Goal: Complete application form

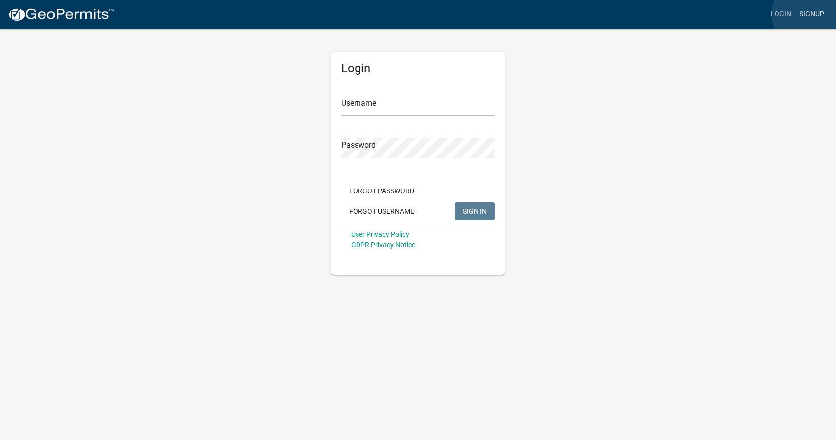
click at [812, 14] on link "Signup" at bounding box center [811, 14] width 33 height 19
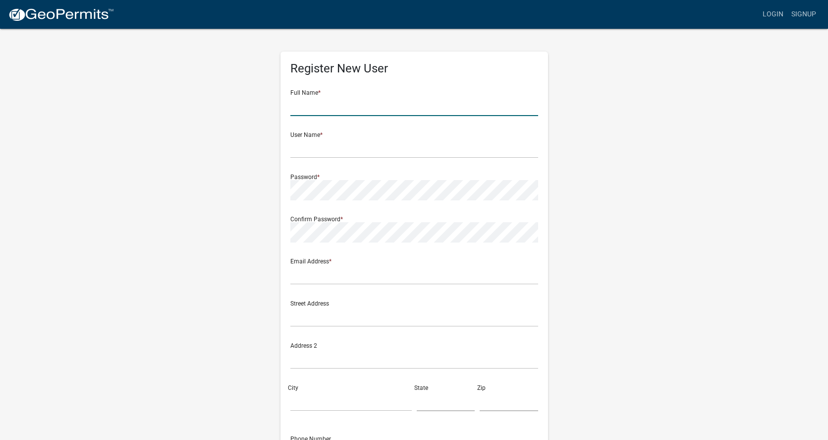
click at [336, 101] on input "text" at bounding box center [415, 106] width 248 height 20
type input "Gregory Strom"
type input "gps.foundations@gmail.com"
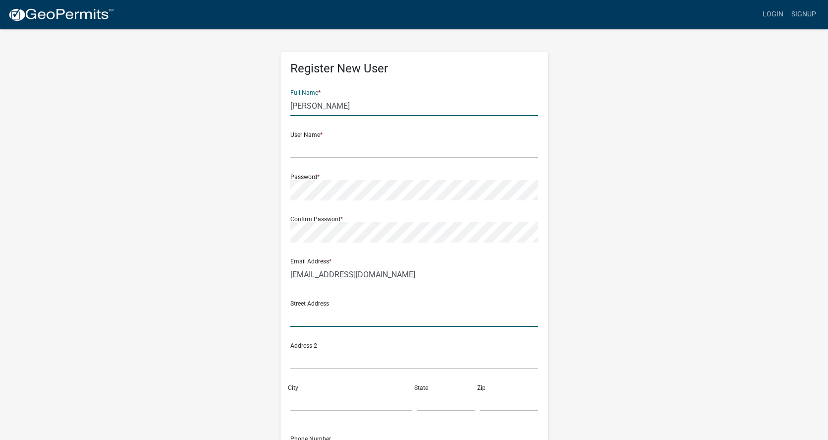
type input "2150 Culas Rd"
type input "Duluth"
type input "MN"
type input "55804"
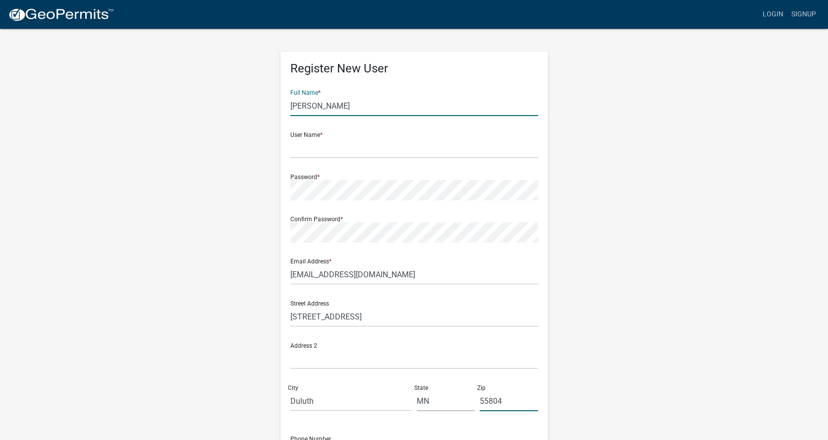
type input "2185254326"
click at [326, 148] on input "text" at bounding box center [415, 148] width 248 height 20
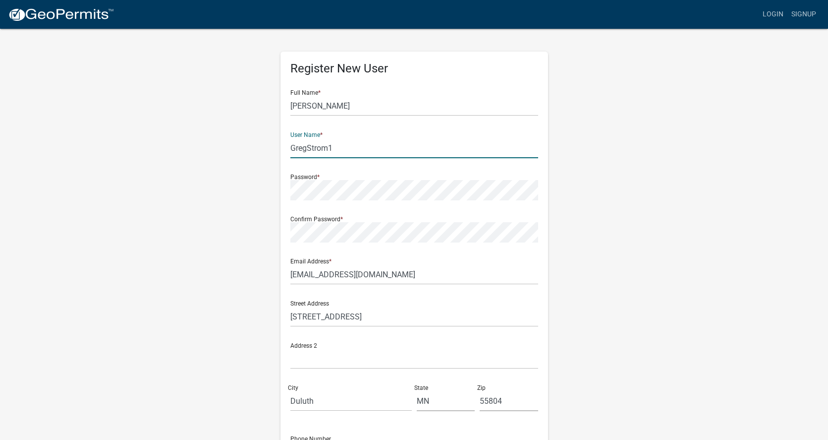
type input "GregStrom1"
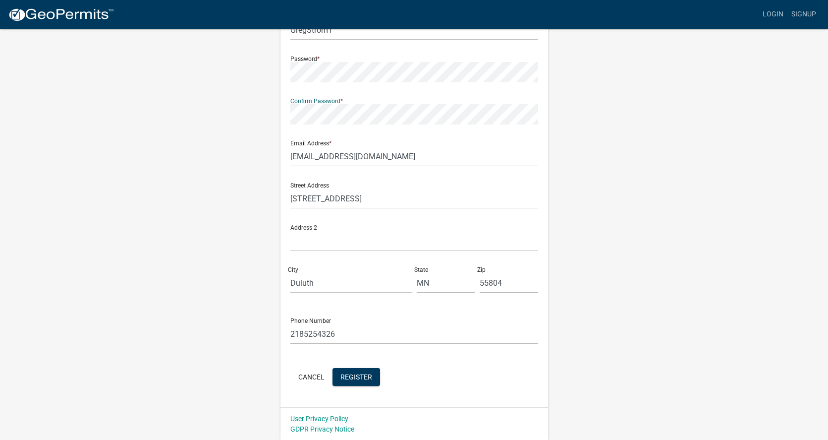
scroll to position [118, 0]
click at [357, 380] on span "Register" at bounding box center [357, 376] width 32 height 8
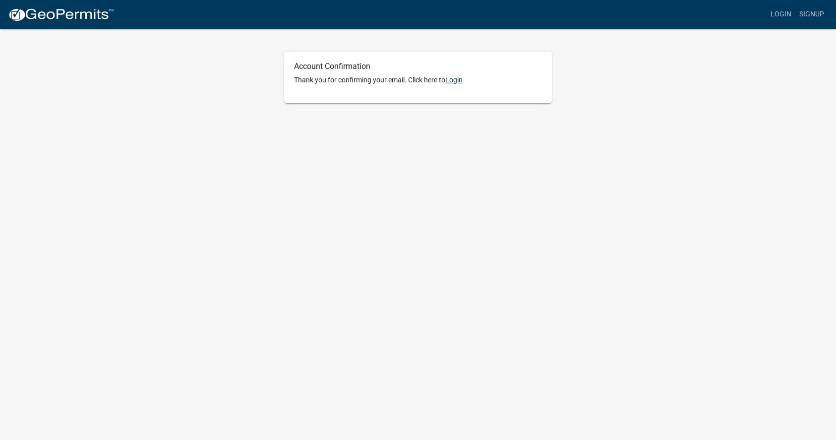
click at [459, 78] on link "Login" at bounding box center [453, 80] width 17 height 8
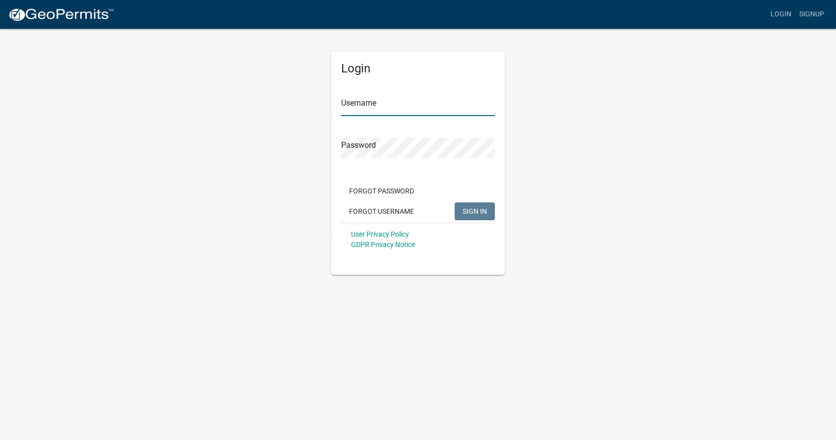
type input "GregStrom1"
click at [485, 212] on span "SIGN IN" at bounding box center [475, 211] width 24 height 8
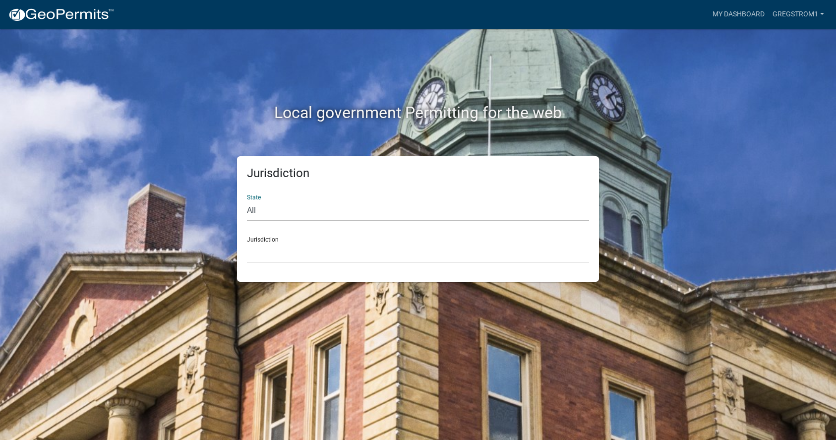
click at [299, 204] on select "All Colorado Georgia Indiana Iowa Kansas Minnesota Ohio South Carolina Wisconsin" at bounding box center [418, 210] width 342 height 20
click at [281, 202] on select "All Colorado Georgia Indiana Iowa Kansas Minnesota Ohio South Carolina Wisconsin" at bounding box center [418, 210] width 342 height 20
select select "Minnesota"
click at [247, 200] on select "All Colorado Georgia Indiana Iowa Kansas Minnesota Ohio South Carolina Wisconsin" at bounding box center [418, 210] width 342 height 20
click at [292, 239] on div "Jurisdiction Becker County, Minnesota Benton County, Minnesota Carlton County, …" at bounding box center [418, 246] width 342 height 34
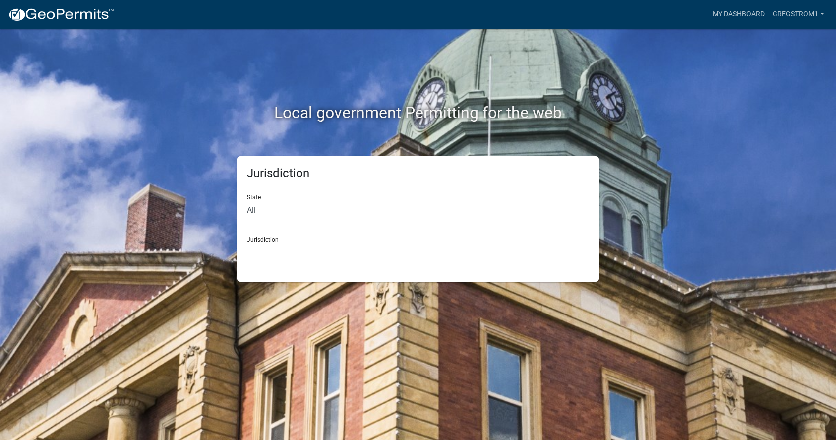
drag, startPoint x: 284, startPoint y: 239, endPoint x: 262, endPoint y: 239, distance: 21.3
click at [282, 238] on div "Jurisdiction Becker County, Minnesota Benton County, Minnesota Carlton County, …" at bounding box center [418, 246] width 342 height 34
click at [261, 239] on div "Jurisdiction Becker County, Minnesota Benton County, Minnesota Carlton County, …" at bounding box center [418, 246] width 342 height 34
drag, startPoint x: 267, startPoint y: 224, endPoint x: 302, endPoint y: 233, distance: 36.2
click at [268, 225] on form "State All Colorado Georgia Indiana Iowa Kansas Minnesota Ohio South Carolina Wi…" at bounding box center [418, 224] width 342 height 76
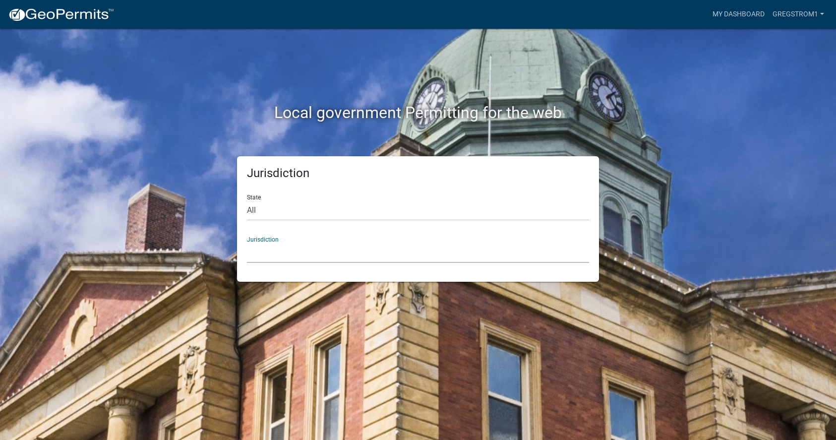
click at [264, 243] on select "Becker County, Minnesota Benton County, Minnesota Carlton County, Minnesota Cit…" at bounding box center [418, 252] width 342 height 20
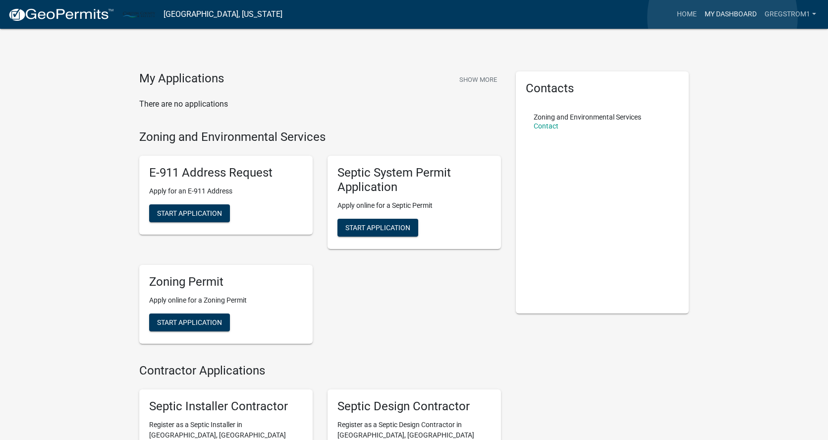
click at [723, 17] on link "My Dashboard" at bounding box center [731, 14] width 60 height 19
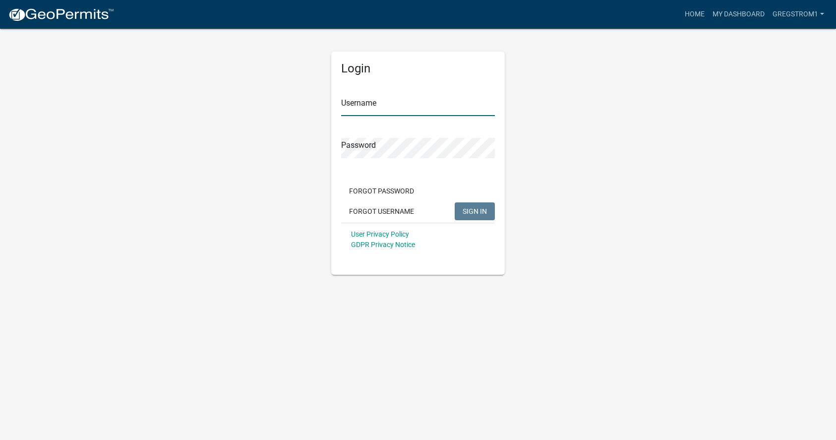
type input "GregStrom1"
click at [480, 213] on span "SIGN IN" at bounding box center [475, 211] width 24 height 8
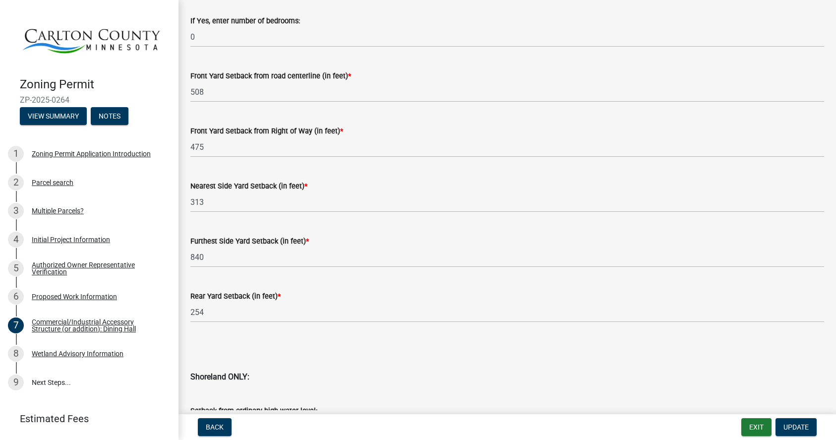
scroll to position [991, 0]
